Goal: Check status: Check status

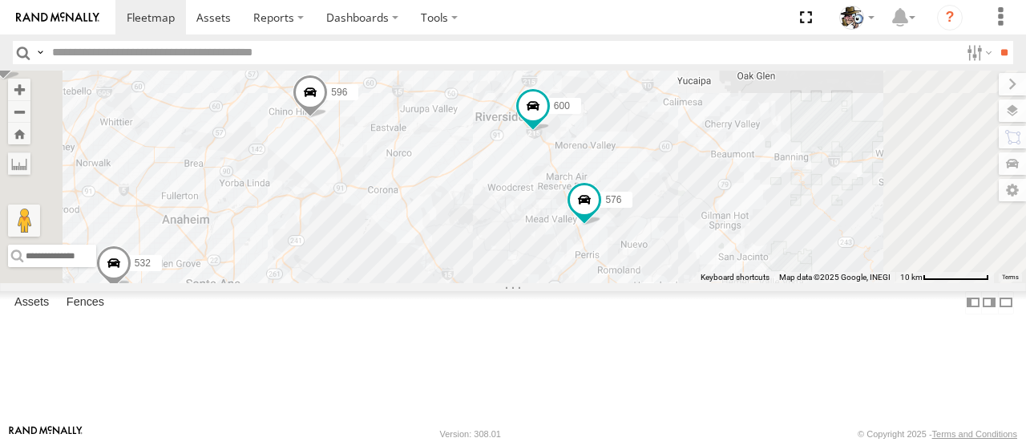
drag, startPoint x: 769, startPoint y: 241, endPoint x: 753, endPoint y: 309, distance: 69.2
click at [753, 282] on div "508 457 581 568 564 576 507 600 567 553 532 596 483 12" at bounding box center [513, 177] width 1026 height 212
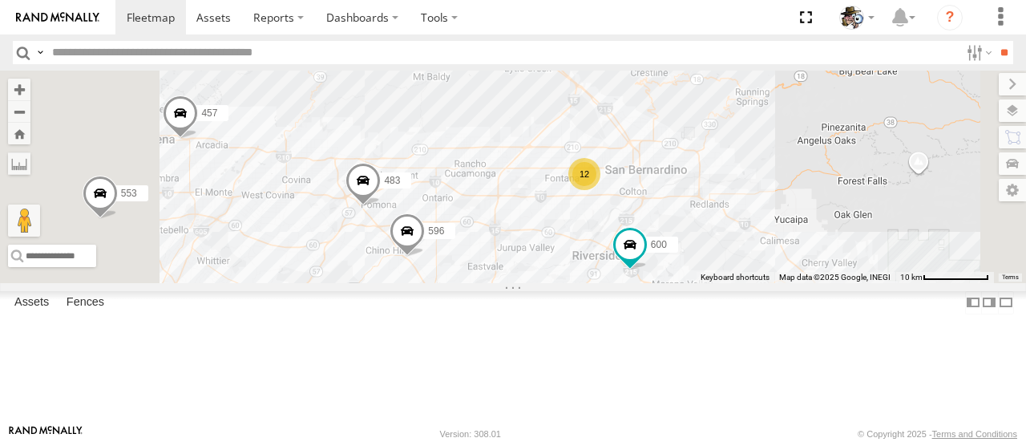
drag, startPoint x: 609, startPoint y: 213, endPoint x: 720, endPoint y: 355, distance: 180.4
click at [720, 282] on div "508 457 581 568 564 576 507 600 567 553 532 596 483 12" at bounding box center [513, 177] width 1026 height 212
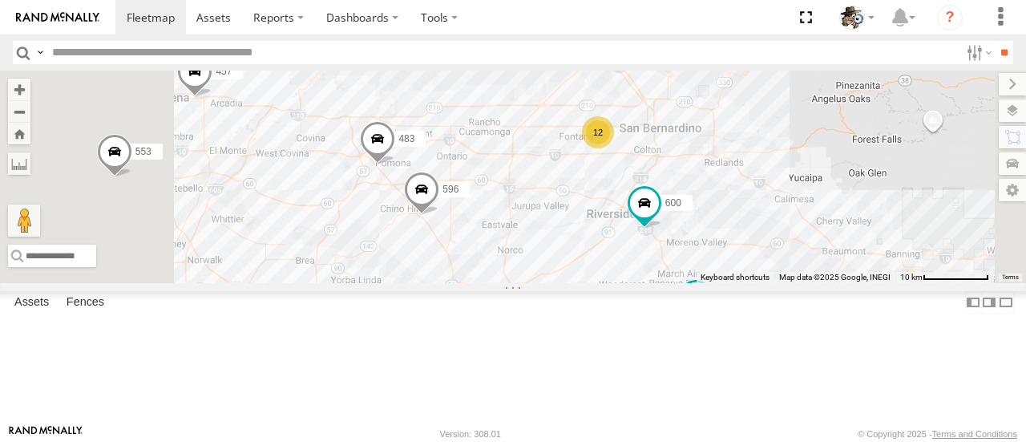
drag, startPoint x: 658, startPoint y: 333, endPoint x: 672, endPoint y: 287, distance: 47.7
click at [672, 282] on div "508 457 581 568 564 576 507 600 567 553 532 596 483 12" at bounding box center [513, 177] width 1026 height 212
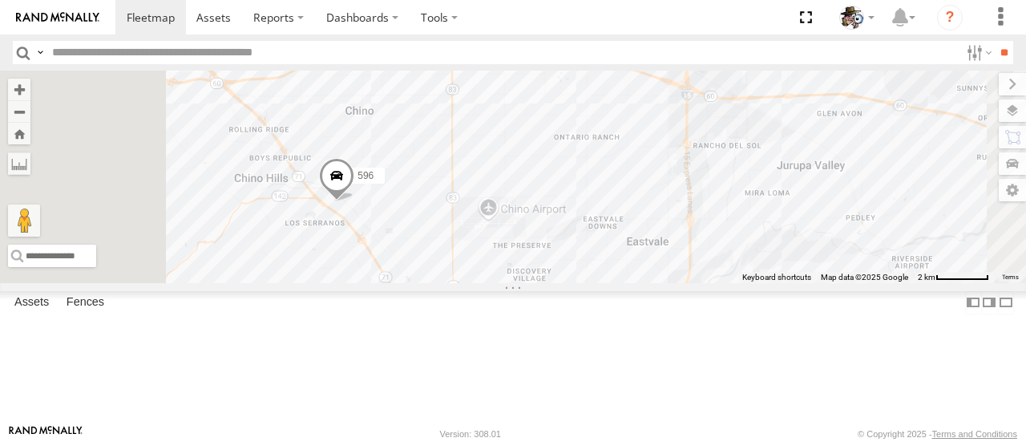
drag, startPoint x: 639, startPoint y: 264, endPoint x: 704, endPoint y: 256, distance: 65.5
click at [704, 256] on div "508 457 581 568 564 576 507 600 567 553 532 596 483" at bounding box center [513, 177] width 1026 height 212
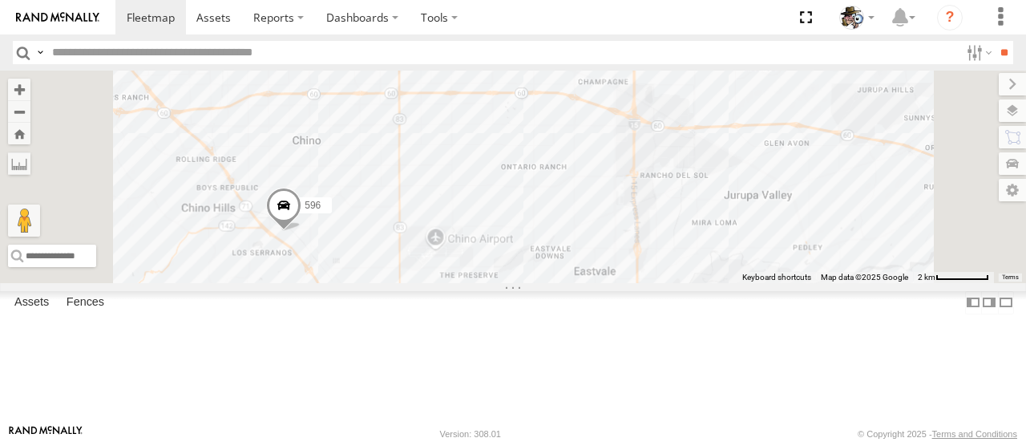
drag, startPoint x: 777, startPoint y: 241, endPoint x: 720, endPoint y: 279, distance: 68.9
click at [720, 279] on div "508 457 581 568 564 576 507 600 567 553 532 596 483" at bounding box center [513, 177] width 1026 height 212
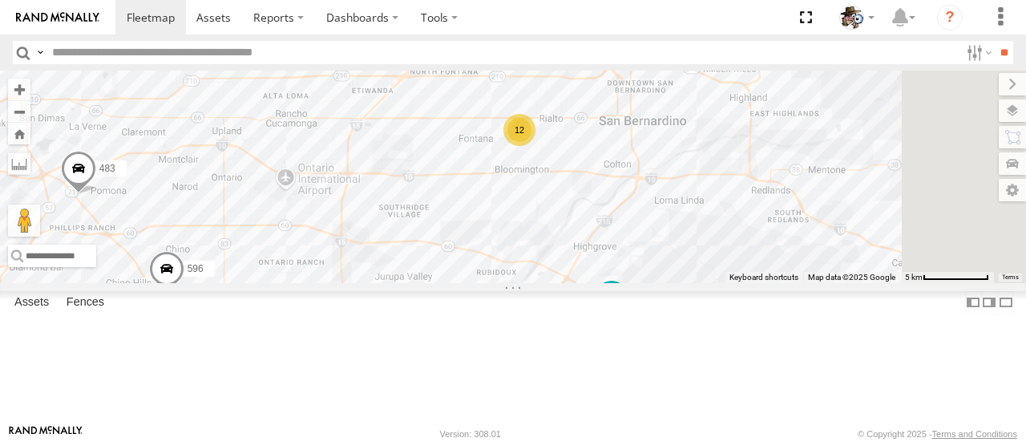
drag, startPoint x: 770, startPoint y: 211, endPoint x: 517, endPoint y: 292, distance: 265.9
click at [517, 282] on div "508 457 581 568 564 576 507 600 567 553 532 596 483 12" at bounding box center [513, 177] width 1026 height 212
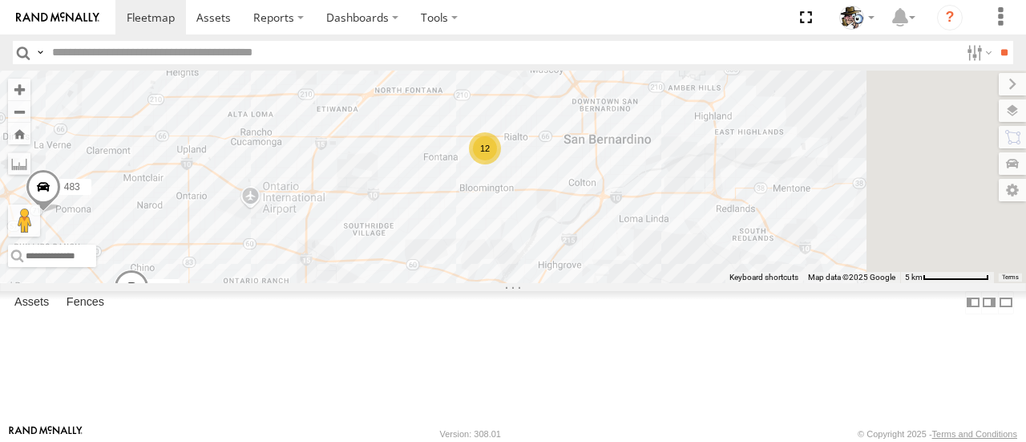
drag, startPoint x: 691, startPoint y: 248, endPoint x: 662, endPoint y: 301, distance: 59.5
click at [662, 282] on div "508 457 581 568 564 576 507 600 567 553 532 596 483 12" at bounding box center [513, 177] width 1026 height 212
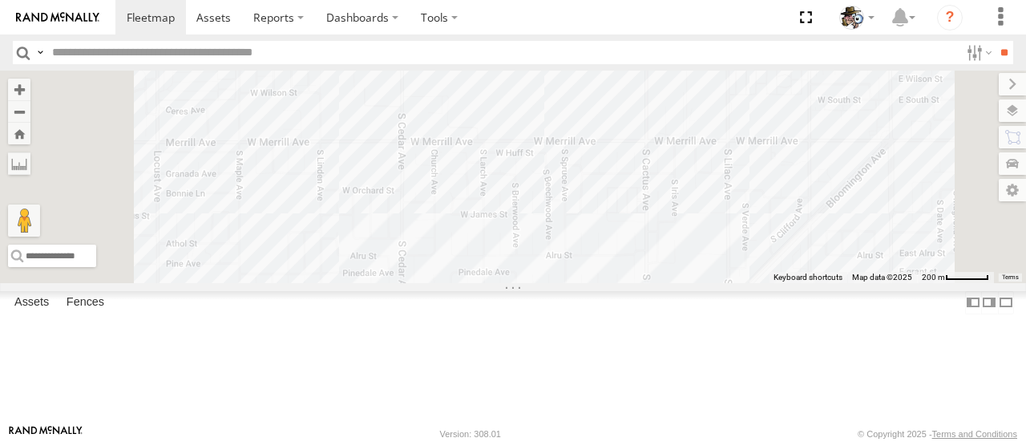
drag, startPoint x: 615, startPoint y: 147, endPoint x: 619, endPoint y: 256, distance: 109.0
click at [619, 256] on div "508 457 581 568 564 576 507 600 567 553 532 596 483 597 9 2" at bounding box center [513, 177] width 1026 height 212
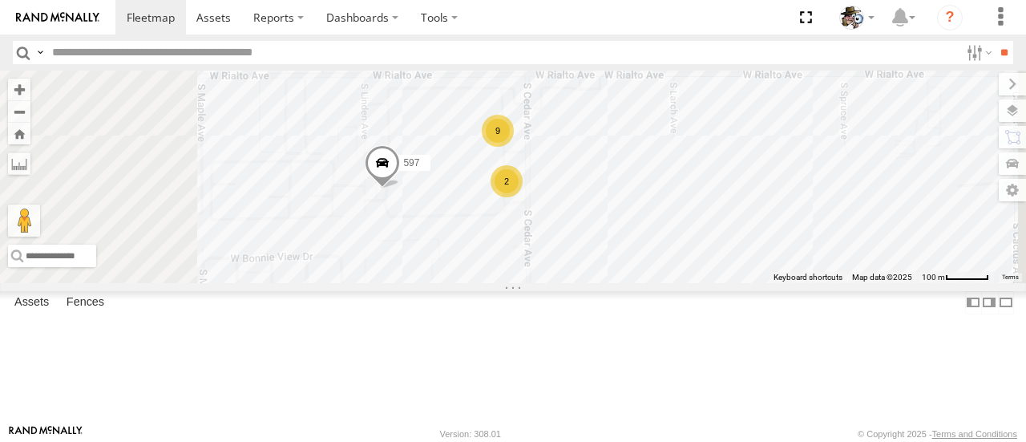
drag, startPoint x: 579, startPoint y: 275, endPoint x: 595, endPoint y: 315, distance: 43.2
click at [603, 282] on div "597 9 2" at bounding box center [513, 177] width 1026 height 212
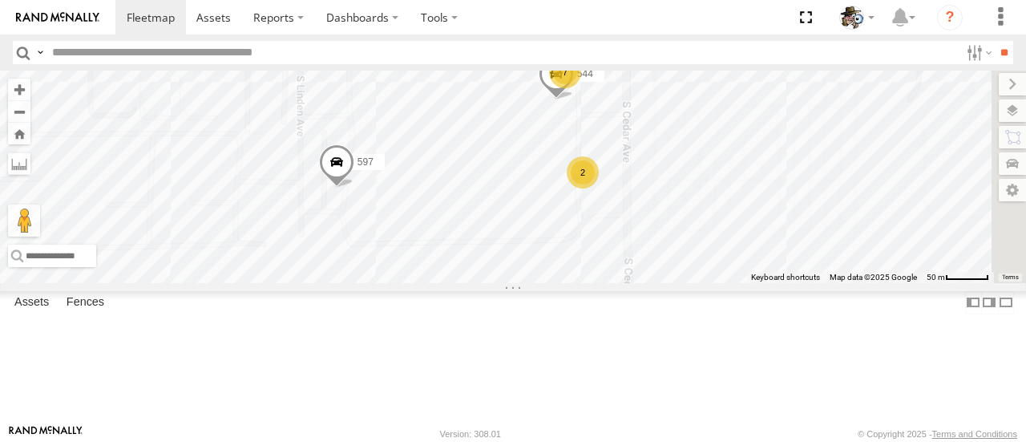
drag, startPoint x: 731, startPoint y: 339, endPoint x: 681, endPoint y: 318, distance: 53.9
click at [673, 282] on div "597 7 544 2 469" at bounding box center [513, 177] width 1026 height 212
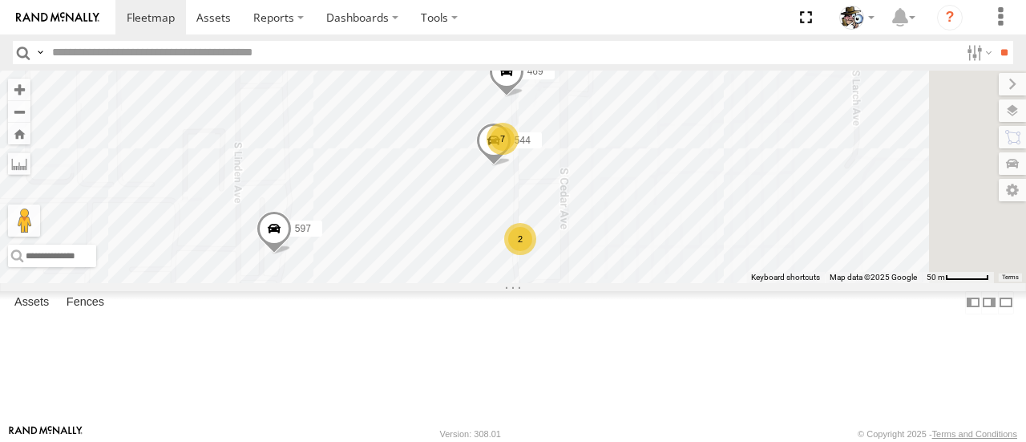
drag, startPoint x: 930, startPoint y: 247, endPoint x: 859, endPoint y: 314, distance: 98.1
click at [859, 282] on div "597 7 544 2 469" at bounding box center [513, 177] width 1026 height 212
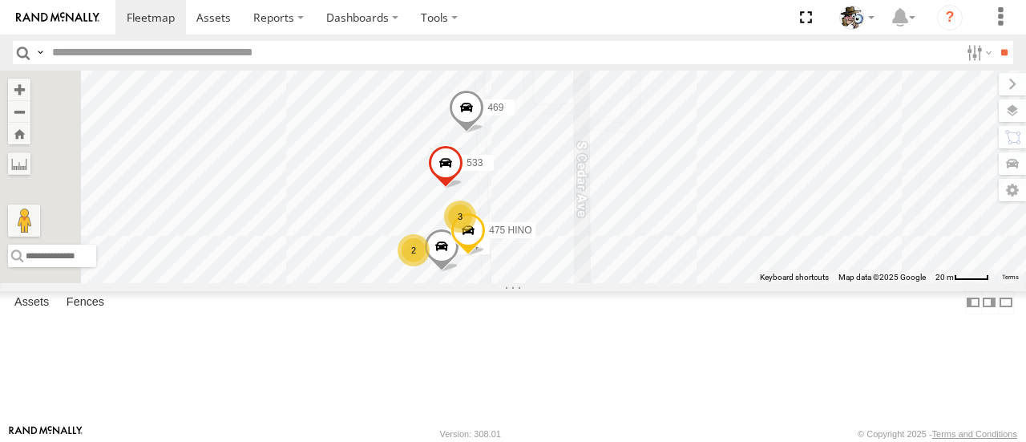
drag, startPoint x: 781, startPoint y: 187, endPoint x: 867, endPoint y: 331, distance: 168.2
click at [867, 282] on div "597 544 469 3 2 475 HINO 533 2" at bounding box center [513, 177] width 1026 height 212
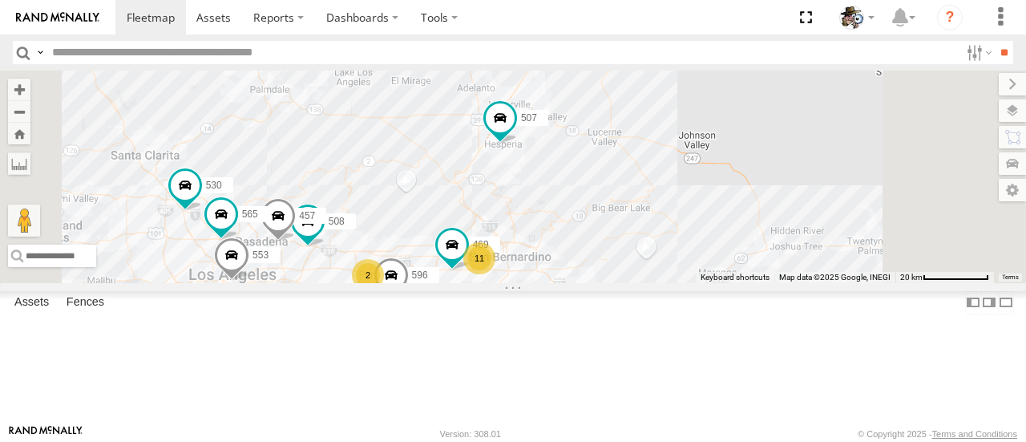
drag, startPoint x: 826, startPoint y: 244, endPoint x: 801, endPoint y: 276, distance: 40.6
click at [801, 276] on div "11 530 509 553 508 457 2 576 596 565 2 469 507 600 567" at bounding box center [513, 177] width 1026 height 212
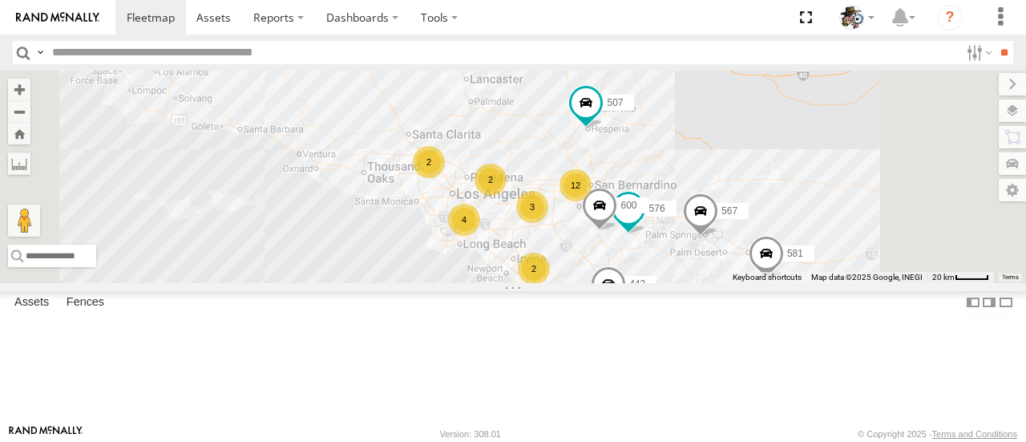
drag, startPoint x: 809, startPoint y: 269, endPoint x: 847, endPoint y: 221, distance: 61.1
click at [847, 221] on div "576 507 600 567 12 2 4 2 2 581 3 443" at bounding box center [513, 177] width 1026 height 212
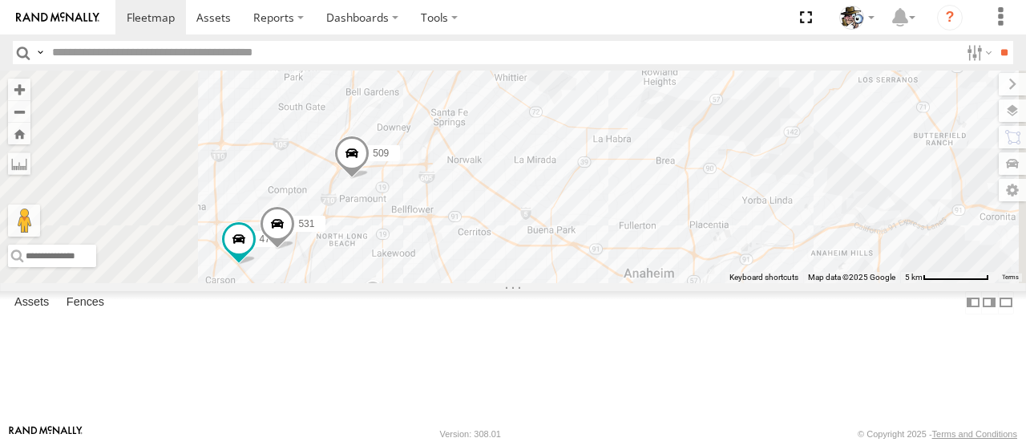
drag, startPoint x: 745, startPoint y: 214, endPoint x: 761, endPoint y: 323, distance: 110.0
click at [759, 282] on div "576 507 600 567 581 443 442 530 509 553 508 532 457 568 596 565 469 472 531" at bounding box center [513, 177] width 1026 height 212
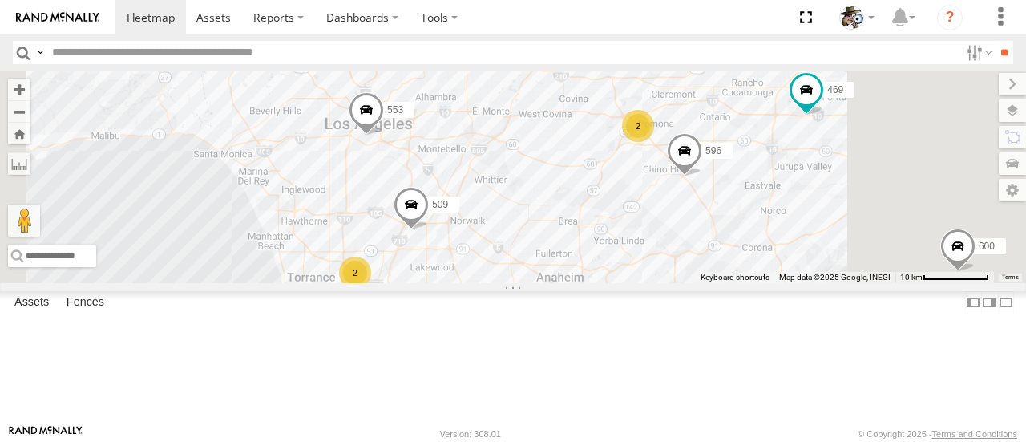
drag, startPoint x: 833, startPoint y: 196, endPoint x: 746, endPoint y: 251, distance: 103.0
click at [746, 251] on div "576 507 600 567 581 443 442 530 509 553 508 532 457 568 596 565 469 2 2" at bounding box center [513, 177] width 1026 height 212
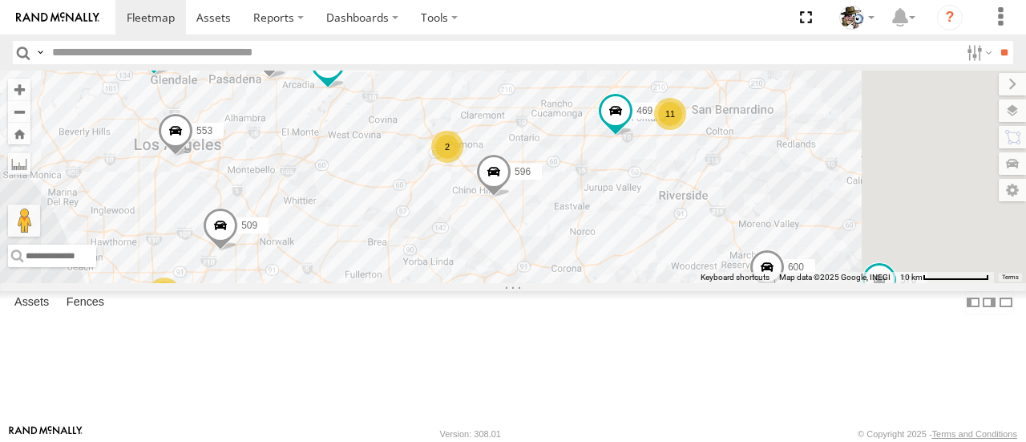
drag, startPoint x: 814, startPoint y: 264, endPoint x: 657, endPoint y: 272, distance: 157.3
click at [657, 272] on div "576 507 600 567 581 443 442 530 509 553 508 532 457 568 596 565 469 2 2 11" at bounding box center [513, 177] width 1026 height 212
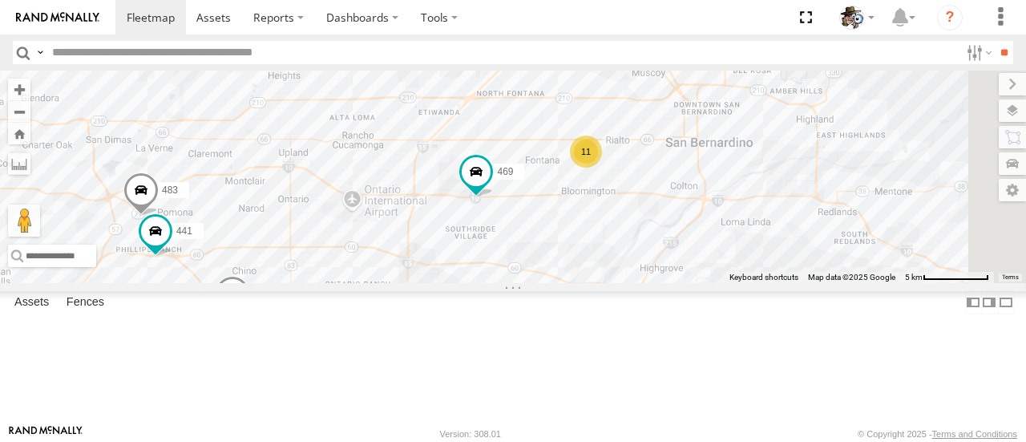
drag, startPoint x: 891, startPoint y: 204, endPoint x: 740, endPoint y: 260, distance: 160.5
click at [740, 260] on div "576 507 600 567 581 443 442 530 509 553 508 532 457 568 596 565 469 11 483 441" at bounding box center [513, 177] width 1026 height 212
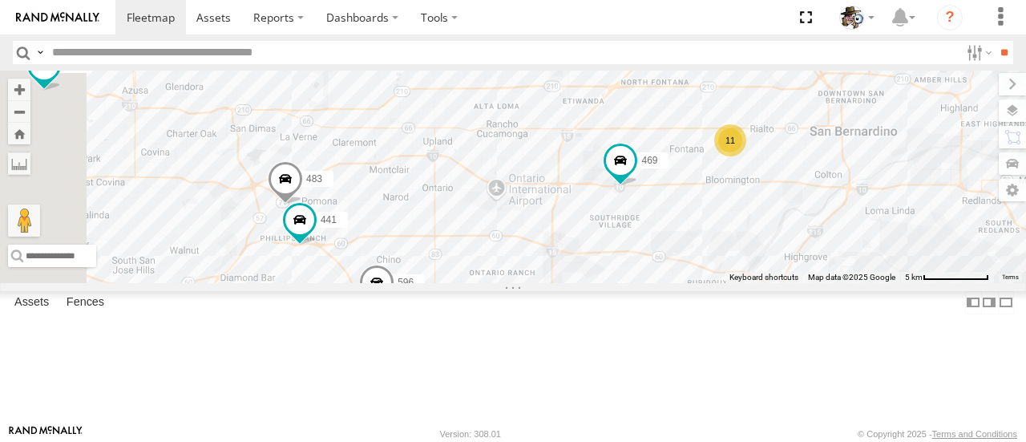
drag, startPoint x: 681, startPoint y: 274, endPoint x: 777, endPoint y: 268, distance: 96.3
click at [777, 268] on div "576 507 600 567 581 443 442 530 509 553 508 532 457 568 596 565 469 11 483 441" at bounding box center [513, 177] width 1026 height 212
click at [0, 0] on div "571" at bounding box center [0, 0] width 0 height 0
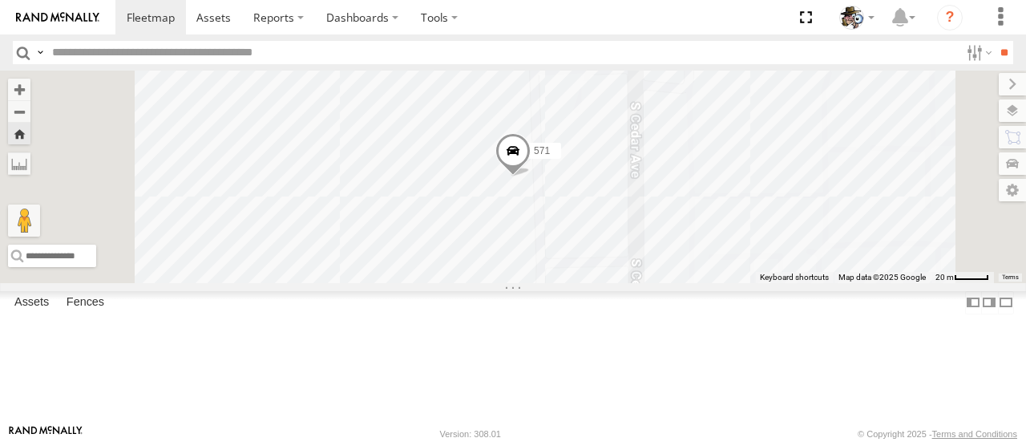
click at [531, 177] on span at bounding box center [512, 155] width 35 height 43
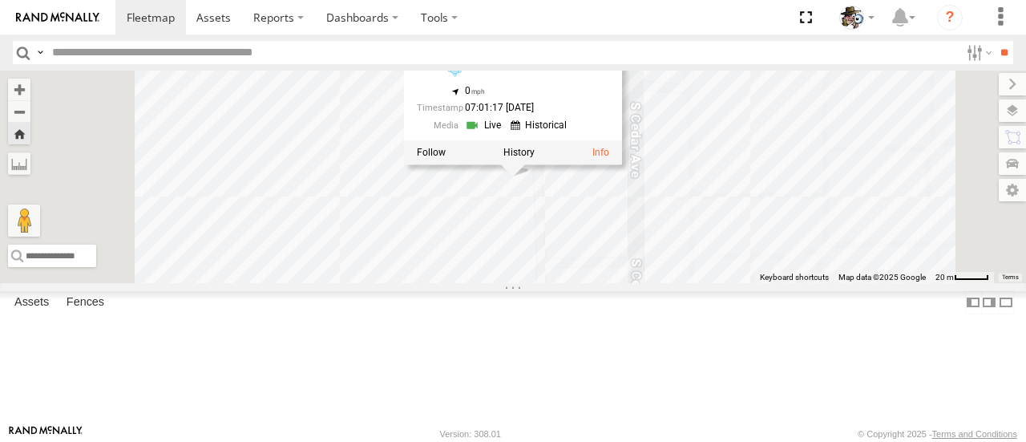
click at [506, 133] on link at bounding box center [485, 125] width 41 height 15
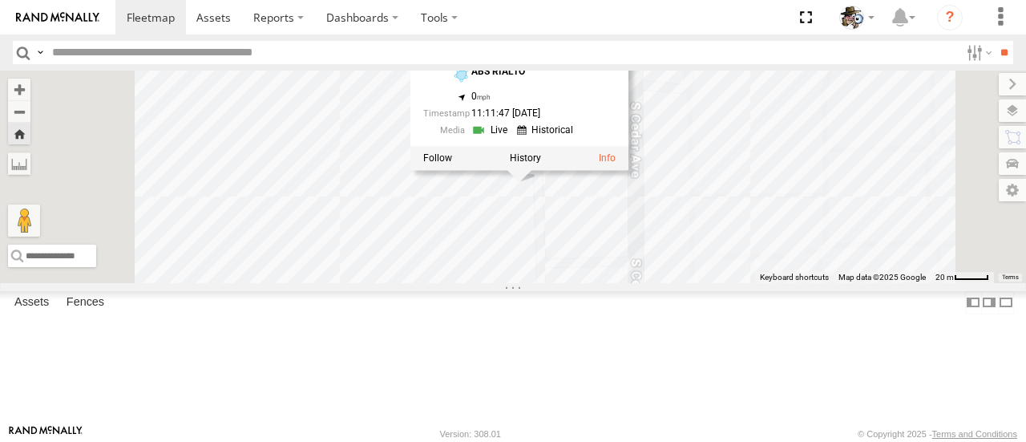
click at [615, 35] on div at bounding box center [605, 28] width 19 height 13
click at [615, 52] on div at bounding box center [605, 45] width 19 height 13
click at [615, 163] on link at bounding box center [607, 157] width 17 height 11
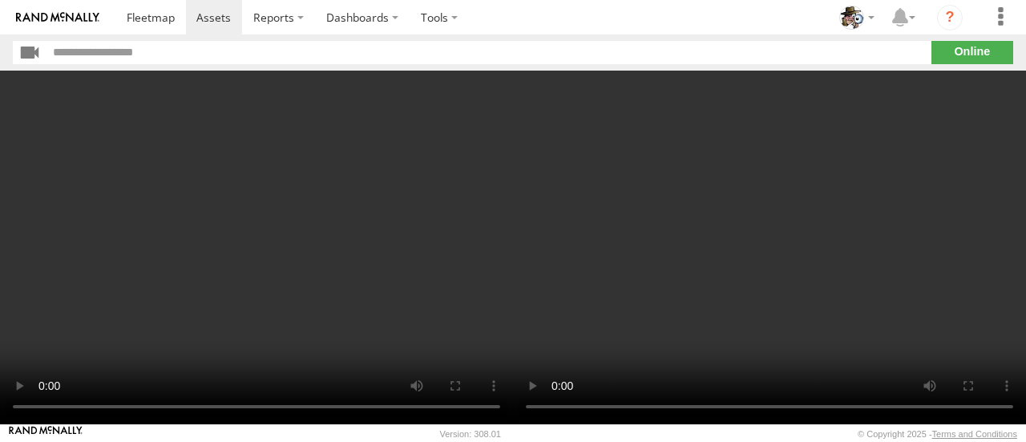
click at [970, 55] on section "**" at bounding box center [513, 52] width 1000 height 23
click at [966, 50] on section "**" at bounding box center [513, 52] width 1000 height 23
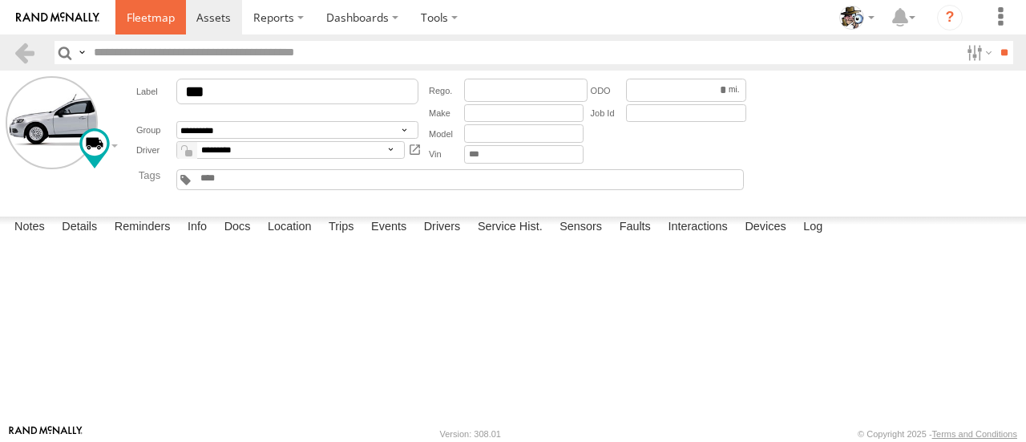
click at [159, 15] on span at bounding box center [151, 17] width 48 height 15
